Goal: Contribute content: Add original content to the website for others to see

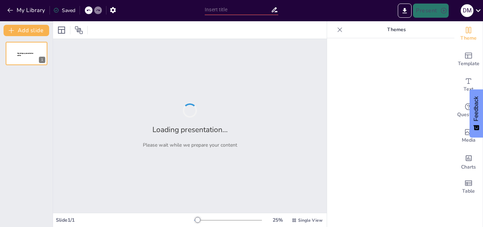
type input "Tipos de Oraciones: ¡Descúbrelas y Diviértete!"
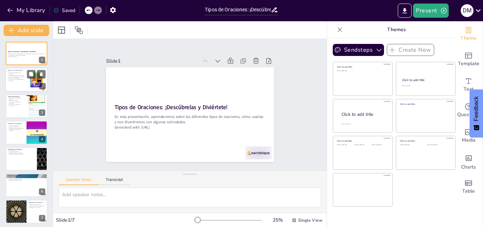
click at [9, 72] on p "Las oraciones expresan ideas completas." at bounding box center [15, 73] width 17 height 2
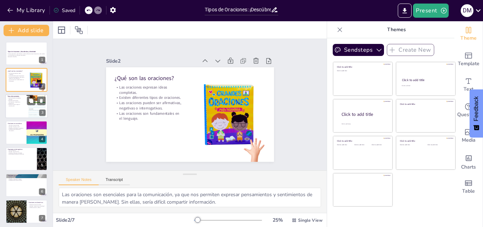
click at [9, 101] on p "Oraciones enunciativas, interrogativas, imperativas y exclamativas." at bounding box center [15, 102] width 17 height 4
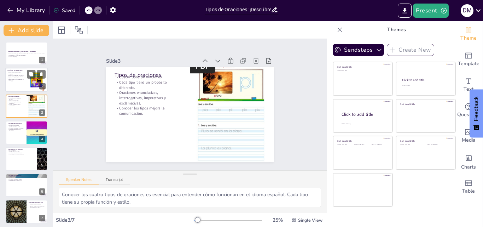
click at [10, 77] on p "Las oraciones pueden ser afirmativas, negativas o interrogativas." at bounding box center [15, 77] width 17 height 2
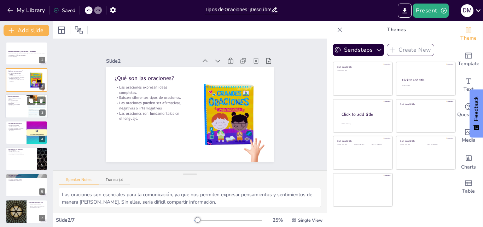
click at [14, 99] on p "Cada tipo tiene un propósito diferente." at bounding box center [15, 98] width 17 height 2
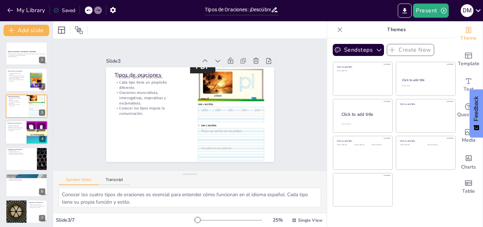
click at [23, 134] on div at bounding box center [26, 132] width 42 height 24
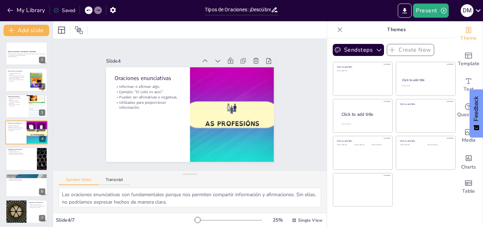
scroll to position [1, 0]
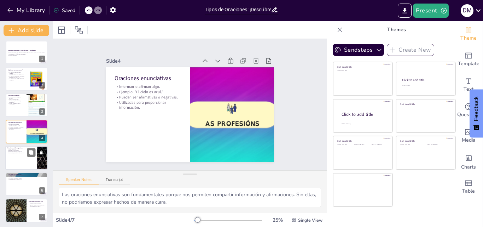
click at [21, 154] on div at bounding box center [26, 158] width 42 height 24
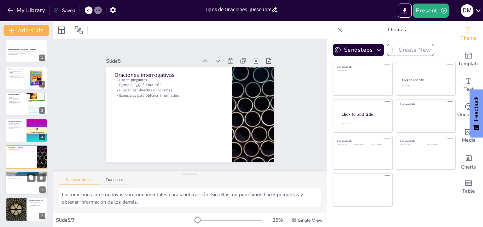
click at [19, 180] on div at bounding box center [26, 183] width 42 height 24
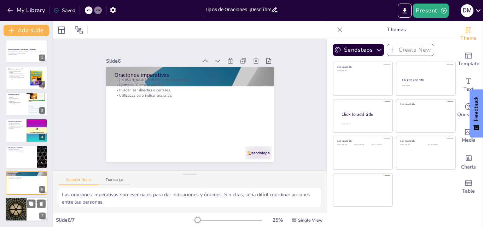
click at [29, 210] on div at bounding box center [26, 209] width 42 height 24
type textarea "Las oraciones exclamativas son cruciales para transmitir sentimientos intensos.…"
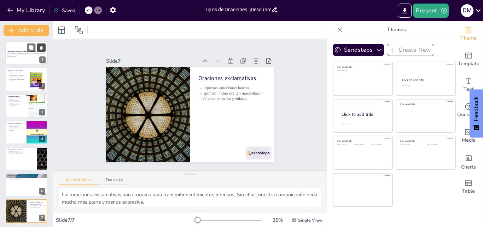
scroll to position [0, 0]
click at [406, 7] on icon "Export to PowerPoint" at bounding box center [404, 10] width 7 height 7
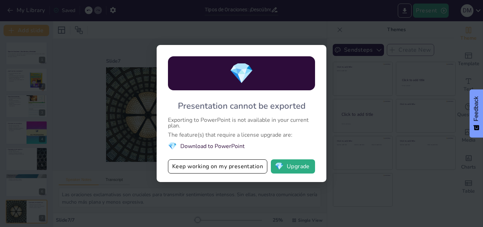
click at [399, 35] on div "💎 Presentation cannot be exported Exporting to PowerPoint is not available in y…" at bounding box center [241, 113] width 483 height 227
click at [354, 165] on div "💎 Presentation cannot be exported Exporting to PowerPoint is not available in y…" at bounding box center [241, 113] width 483 height 227
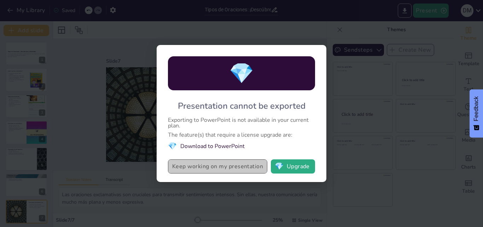
click at [242, 163] on button "Keep working on my presentation" at bounding box center [217, 166] width 99 height 14
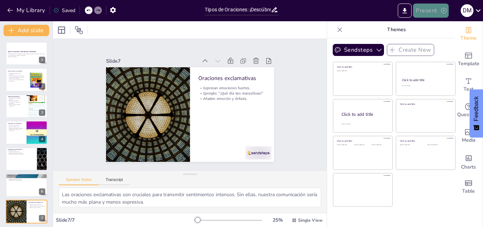
click at [430, 8] on button "Present" at bounding box center [430, 11] width 35 height 14
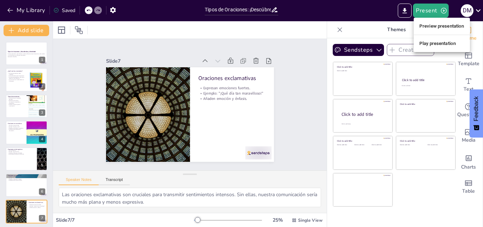
click at [442, 28] on li "Preview presentation" at bounding box center [442, 26] width 56 height 11
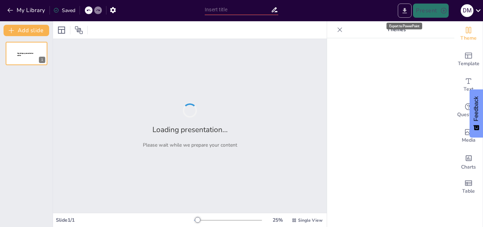
type input "Tipos de Oraciones: ¡Descúbrelas y Diviértete!"
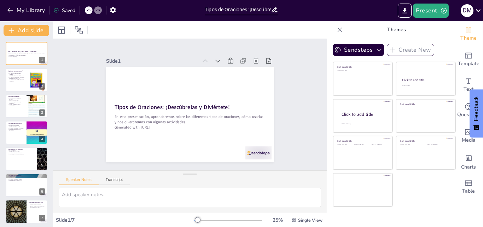
click at [70, 10] on div "Saved" at bounding box center [64, 10] width 22 height 7
click at [19, 75] on p "Existen diferentes tipos de oraciones." at bounding box center [15, 75] width 17 height 1
type textarea "Las oraciones son esenciales para la comunicación, ya que nos permiten expresar…"
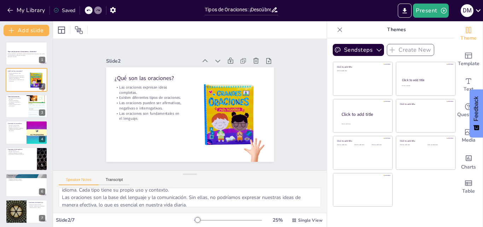
scroll to position [46, 0]
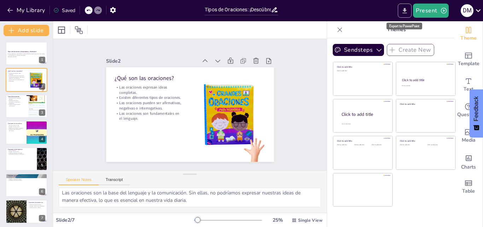
click at [406, 13] on icon "Export to PowerPoint" at bounding box center [405, 10] width 4 height 5
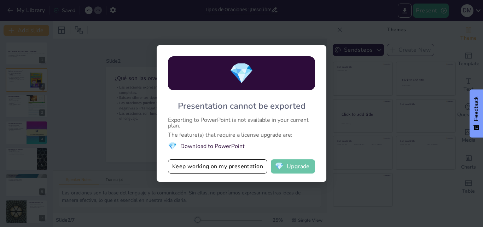
click at [287, 163] on button "💎 Upgrade" at bounding box center [293, 166] width 44 height 14
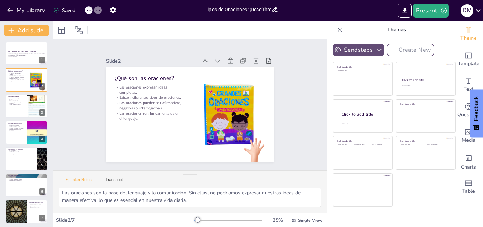
click at [375, 51] on icon "button" at bounding box center [378, 49] width 7 height 7
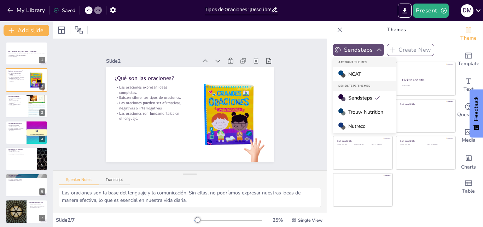
click at [375, 51] on icon "button" at bounding box center [378, 49] width 7 height 7
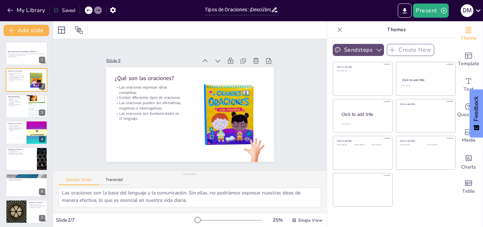
click at [338, 30] on icon at bounding box center [340, 29] width 5 height 5
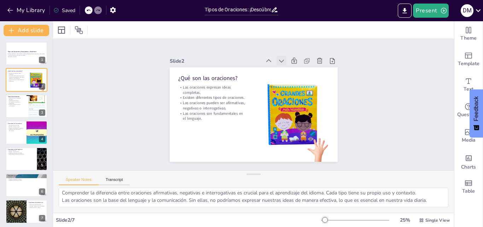
click at [282, 60] on icon at bounding box center [286, 64] width 8 height 8
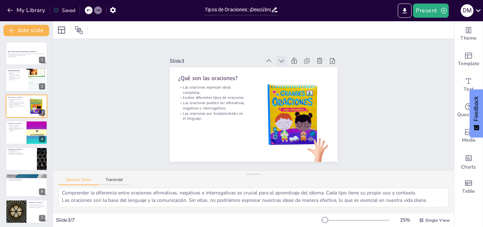
click at [286, 63] on icon at bounding box center [290, 67] width 8 height 8
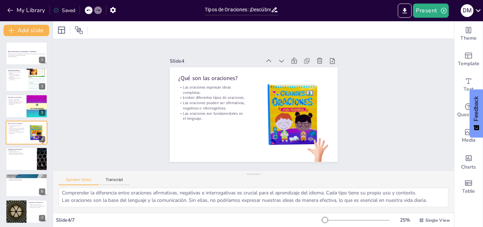
drag, startPoint x: 273, startPoint y: 9, endPoint x: 261, endPoint y: 33, distance: 26.9
click at [261, 33] on div at bounding box center [253, 29] width 401 height 17
click at [113, 11] on icon "button" at bounding box center [112, 9] width 7 height 7
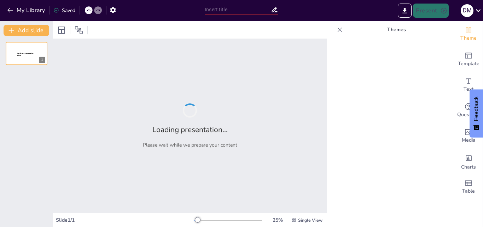
type input "Colombia en Colores: Descubriendo Nuestros Símbolos Patrios"
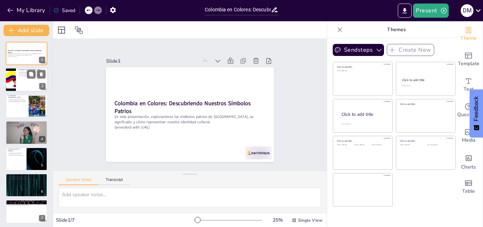
click at [26, 81] on div at bounding box center [26, 80] width 42 height 24
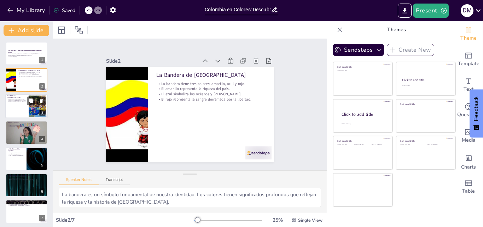
click at [21, 107] on div at bounding box center [26, 106] width 42 height 24
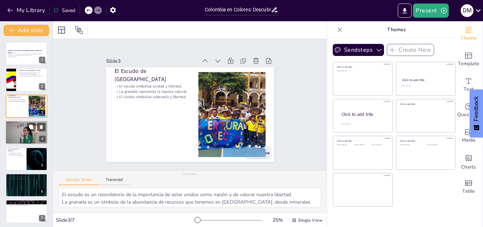
click at [19, 130] on div at bounding box center [26, 132] width 42 height 24
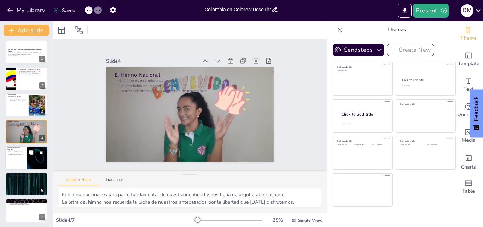
click at [17, 154] on p "Crece en diversas regiones del país." at bounding box center [15, 153] width 17 height 1
type textarea "La orquídea es un símbolo de la belleza natural de [GEOGRAPHIC_DATA] y es recon…"
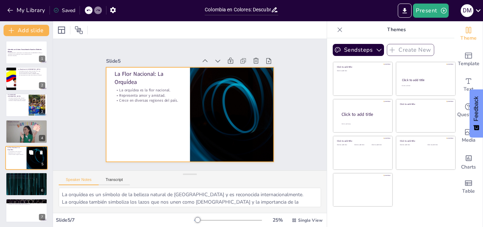
scroll to position [2, 0]
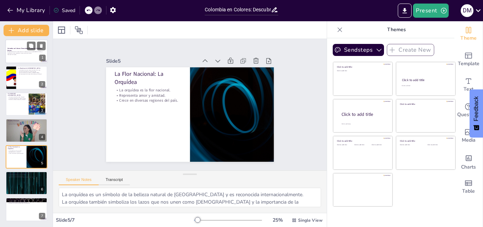
click at [21, 53] on p "En esta presentación, exploraremos los símbolos patrios de [GEOGRAPHIC_DATA], s…" at bounding box center [26, 52] width 38 height 2
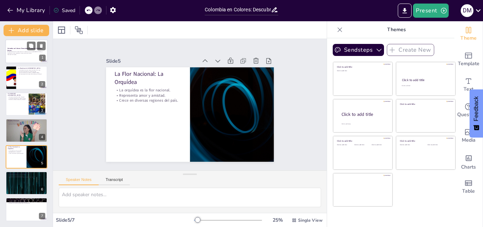
scroll to position [0, 0]
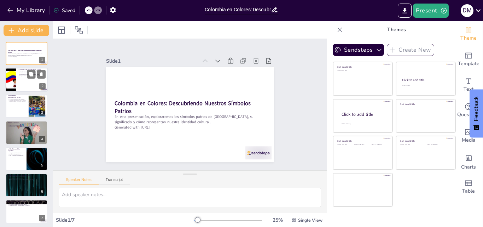
click at [23, 81] on div at bounding box center [26, 80] width 42 height 24
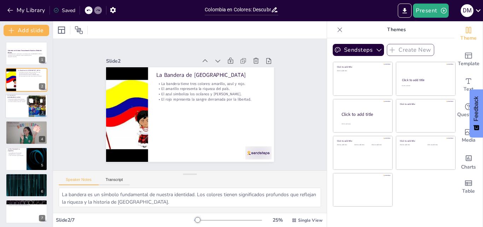
click at [22, 106] on div at bounding box center [26, 106] width 42 height 24
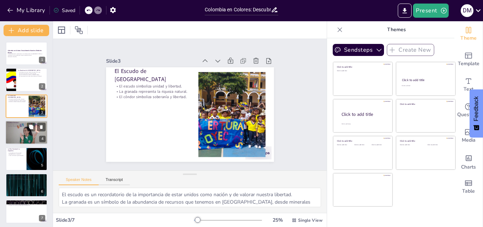
click at [22, 134] on div at bounding box center [26, 132] width 42 height 24
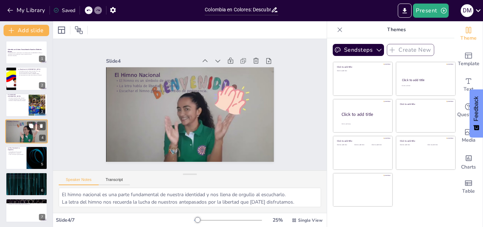
scroll to position [2, 0]
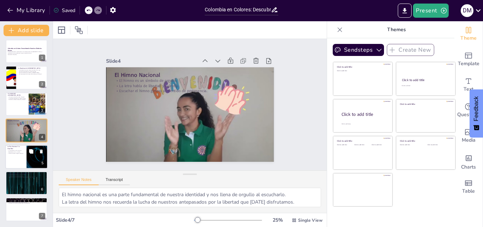
click at [17, 151] on p "La orquídea es la flor nacional." at bounding box center [15, 150] width 17 height 1
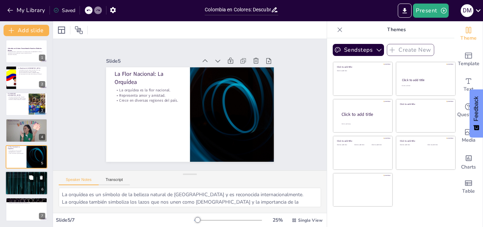
click at [23, 187] on div at bounding box center [26, 183] width 42 height 24
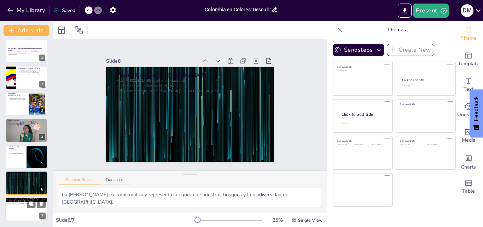
click at [27, 200] on p "Los símbolos patrios reflejan nuestra historia." at bounding box center [26, 200] width 38 height 1
type textarea "Conocer nuestra historia a través de los símbolos nos ayuda a entender quiénes …"
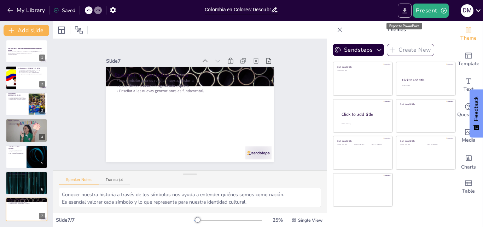
click at [404, 10] on icon "Export to PowerPoint" at bounding box center [404, 10] width 7 height 7
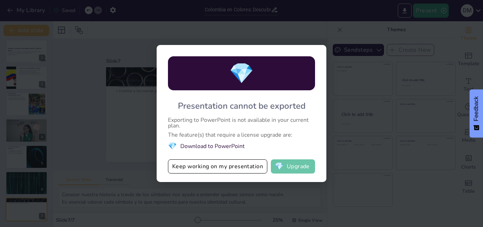
click at [308, 166] on button "💎 Upgrade" at bounding box center [293, 166] width 44 height 14
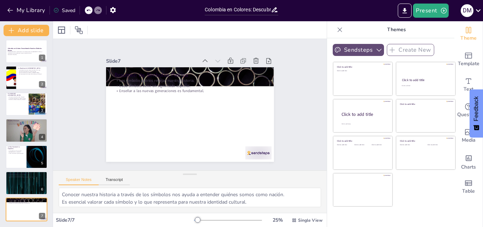
click at [375, 50] on icon "button" at bounding box center [378, 49] width 7 height 7
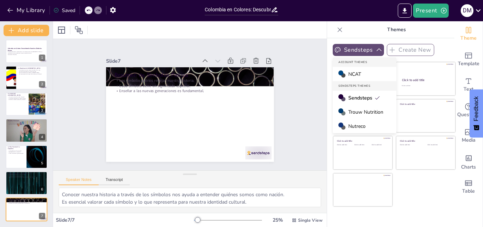
click at [375, 50] on icon "button" at bounding box center [378, 49] width 7 height 7
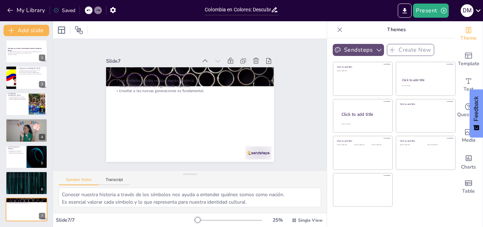
click at [477, 10] on icon at bounding box center [477, 10] width 5 height 3
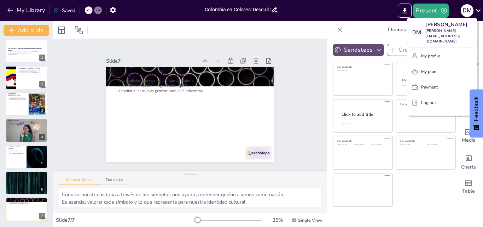
click at [477, 10] on div at bounding box center [241, 113] width 483 height 227
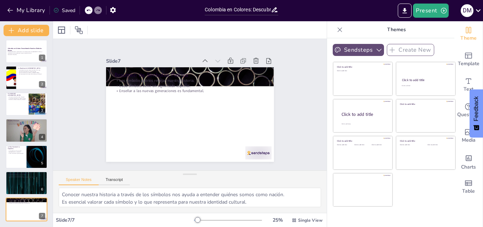
drag, startPoint x: 390, startPoint y: 12, endPoint x: 136, endPoint y: 27, distance: 254.6
click at [136, 27] on div at bounding box center [190, 29] width 274 height 17
click at [336, 29] on icon at bounding box center [339, 29] width 7 height 7
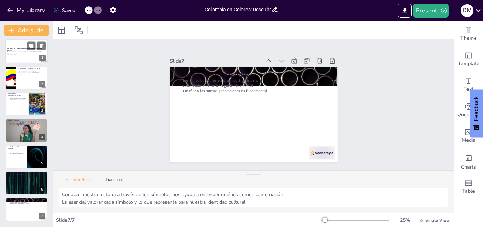
click at [14, 56] on div at bounding box center [26, 51] width 42 height 24
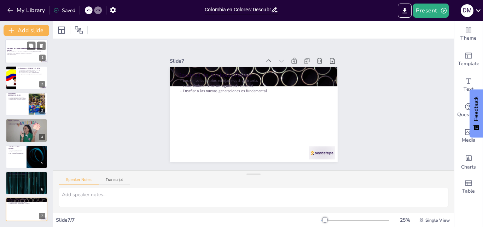
scroll to position [0, 0]
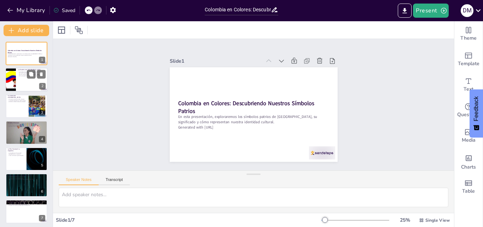
click at [25, 82] on div at bounding box center [26, 80] width 42 height 24
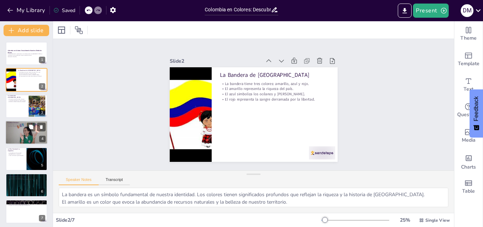
click at [18, 128] on div at bounding box center [26, 132] width 42 height 24
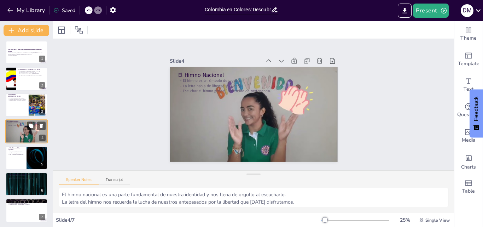
scroll to position [2, 0]
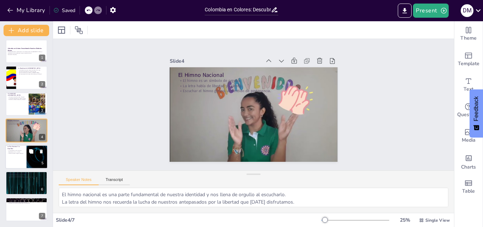
click at [12, 160] on div at bounding box center [26, 157] width 42 height 24
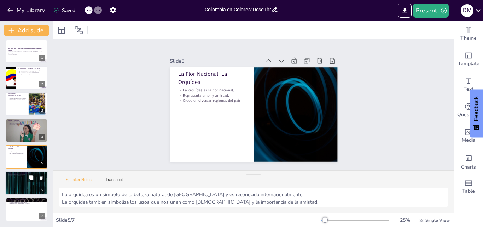
click at [18, 174] on p "La [PERSON_NAME] es el árbol nacional." at bounding box center [26, 174] width 38 height 1
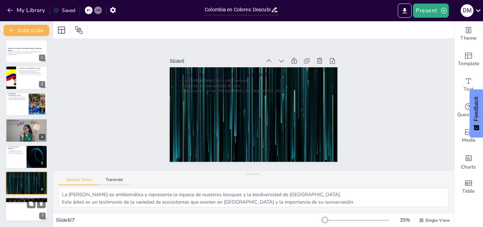
click at [17, 206] on div at bounding box center [26, 209] width 42 height 24
type textarea "Conocer nuestra historia a través de los símbolos nos ayuda a entender quiénes …"
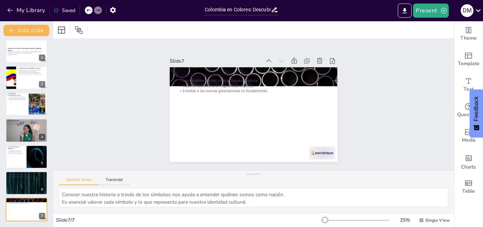
drag, startPoint x: 273, startPoint y: 10, endPoint x: 253, endPoint y: 26, distance: 26.4
click at [253, 26] on div at bounding box center [253, 29] width 401 height 17
click at [406, 10] on icon "Export to PowerPoint" at bounding box center [405, 10] width 4 height 5
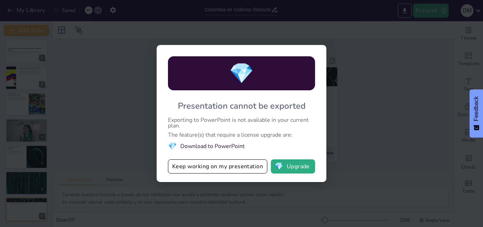
click at [230, 147] on li "💎 Download to PowerPoint" at bounding box center [241, 146] width 147 height 10
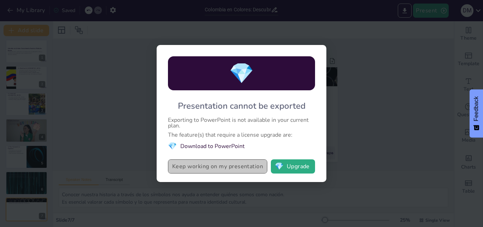
click at [239, 165] on button "Keep working on my presentation" at bounding box center [217, 166] width 99 height 14
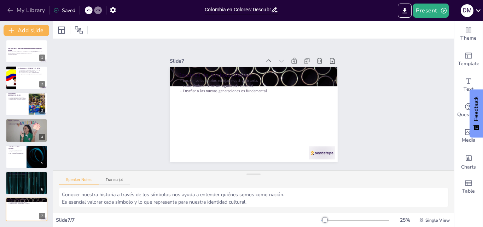
click at [35, 11] on button "My Library" at bounding box center [26, 10] width 43 height 11
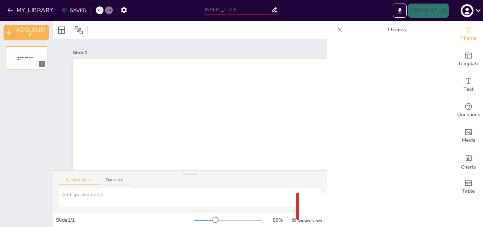
type input "Colombia en Colores: Descubriendo Nuestros Símbolos Patrios"
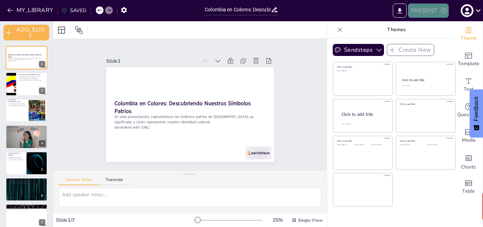
click at [445, 10] on icon "button" at bounding box center [443, 10] width 7 height 7
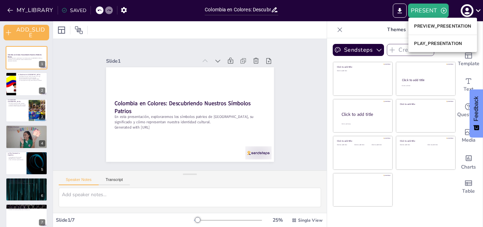
click at [451, 25] on li "PREVIEW_PRESENTATION" at bounding box center [442, 26] width 69 height 11
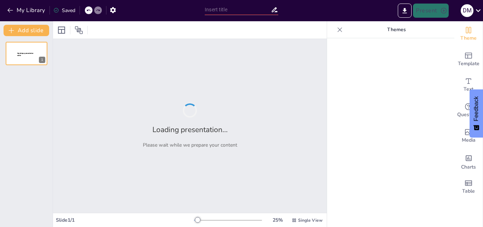
type input "Colombia en Colores: Descubriendo Nuestros Símbolos Patrios"
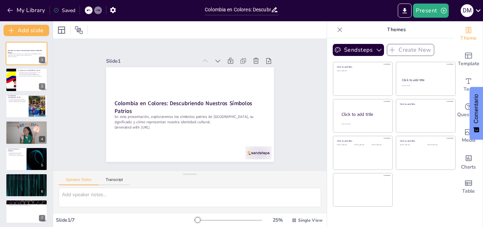
click at [336, 30] on icon at bounding box center [339, 29] width 7 height 7
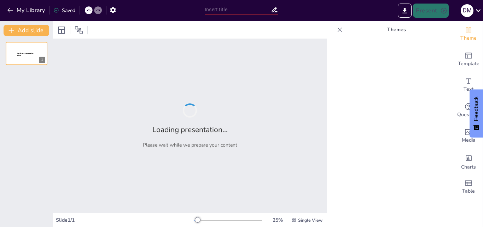
type input "Colombia en Colores: Descubriendo Nuestros Símbolos Patrios"
